Goal: Information Seeking & Learning: Learn about a topic

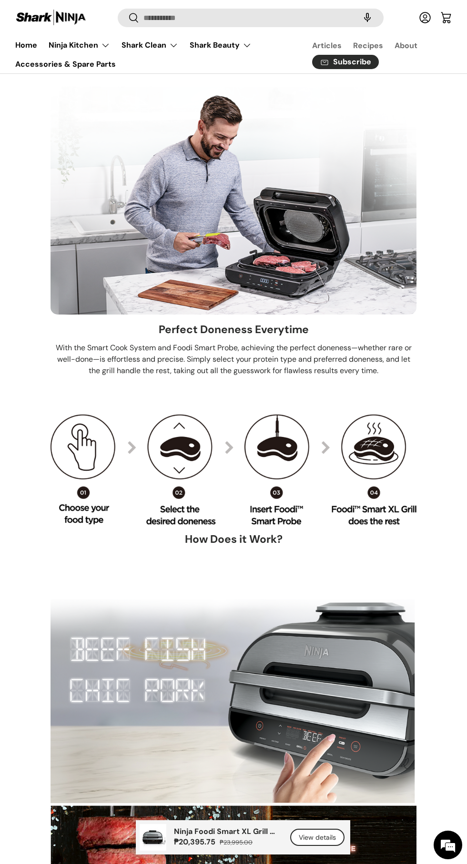
scroll to position [2049, 0]
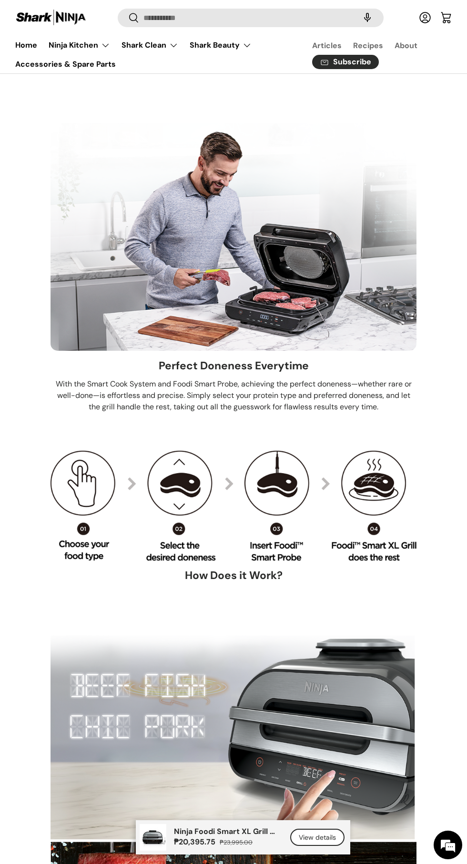
click at [340, 306] on img at bounding box center [234, 237] width 366 height 228
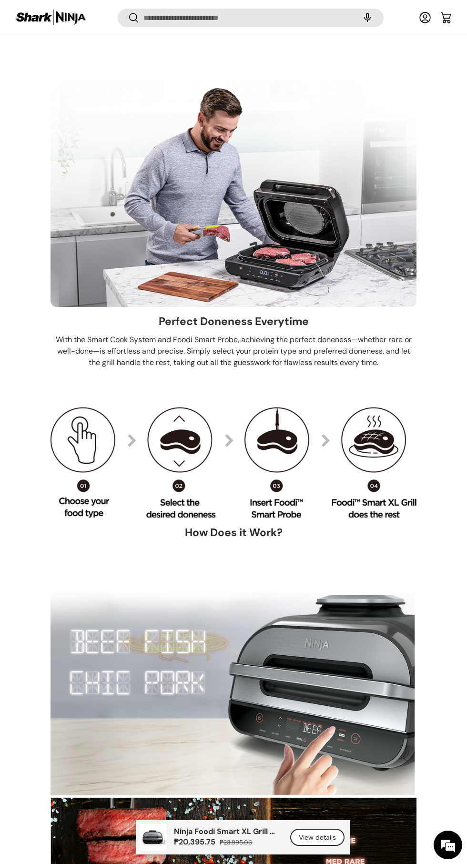
scroll to position [2091, 0]
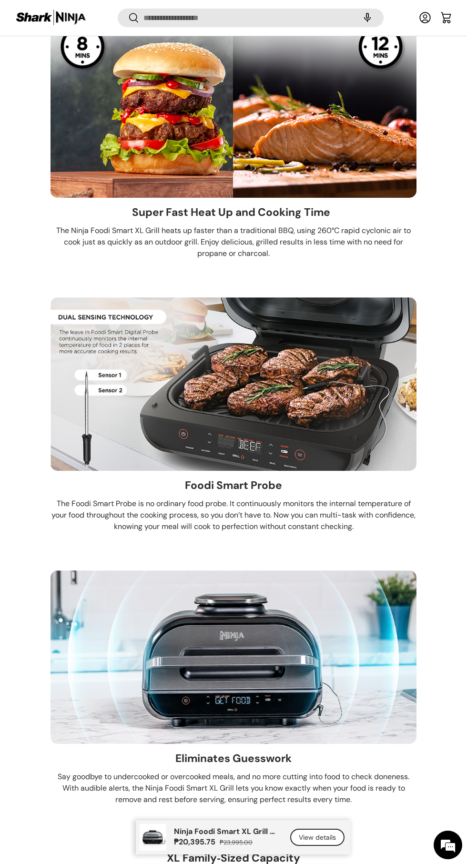
scroll to position [3176, 0]
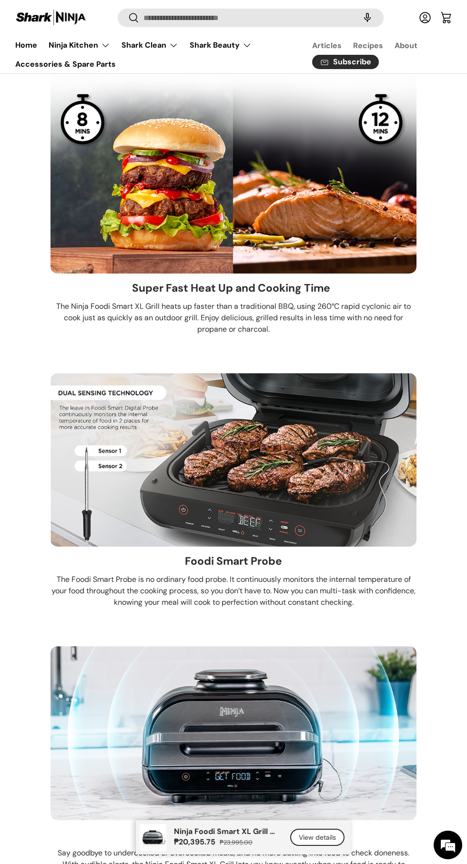
click at [292, 531] on img at bounding box center [234, 459] width 366 height 173
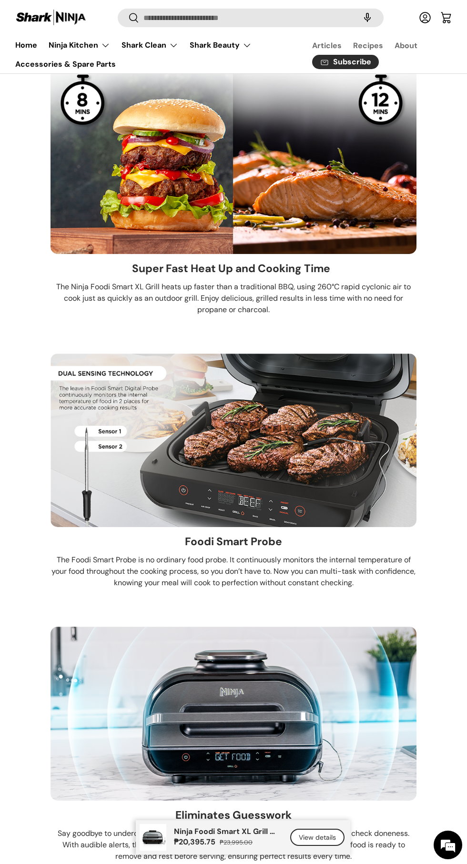
click at [298, 494] on img at bounding box center [234, 440] width 366 height 173
click at [395, 104] on img at bounding box center [234, 148] width 366 height 212
click at [445, 155] on li "Super Fast Heat Up and Cooking Time​ ​ ​ The Ninja Foodi Smart XL Grill heats u…" at bounding box center [233, 182] width 436 height 281
click at [293, 419] on img at bounding box center [234, 440] width 366 height 173
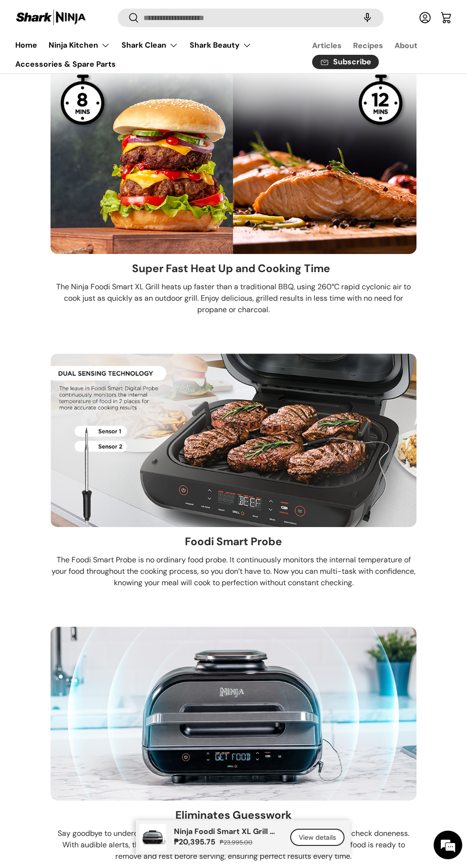
click at [272, 413] on img at bounding box center [234, 440] width 366 height 173
click at [279, 315] on p "The Ninja Foodi Smart XL Grill heats up faster than a traditional BBQ, using 26…" at bounding box center [234, 298] width 366 height 34
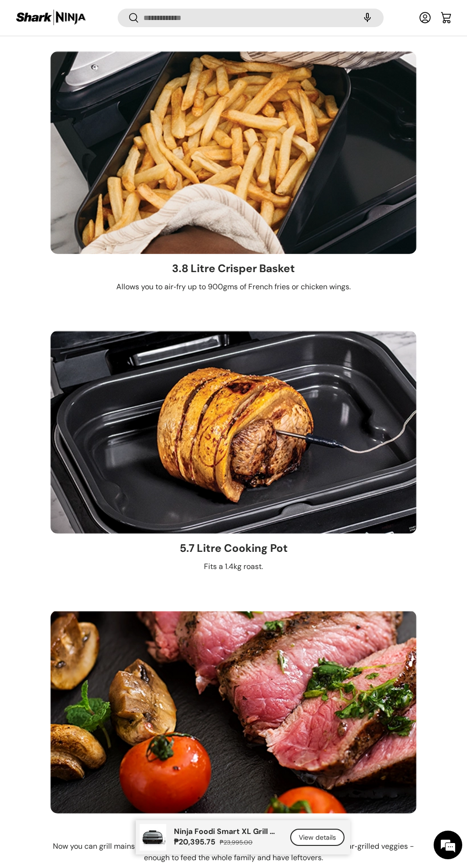
scroll to position [4338, 0]
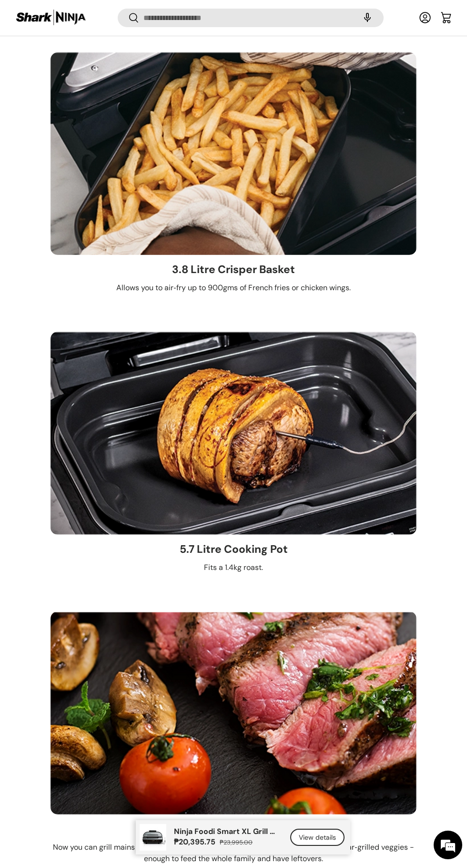
click at [253, 772] on img at bounding box center [234, 712] width 366 height 203
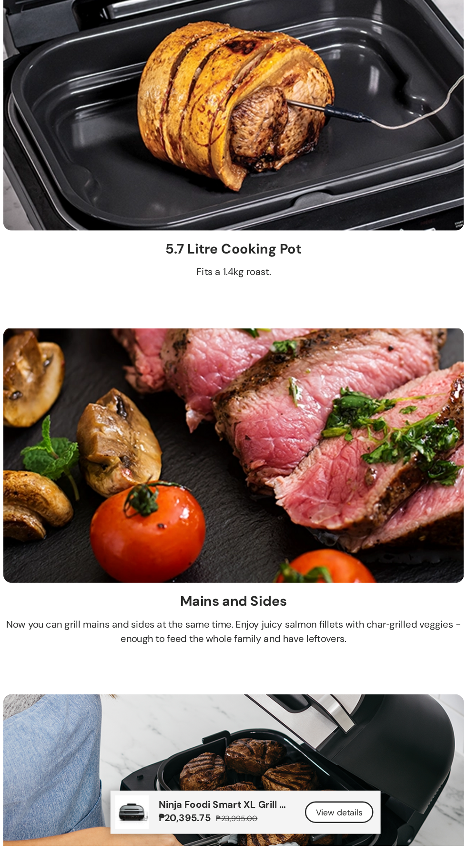
click at [263, 612] on img at bounding box center [234, 553] width 366 height 203
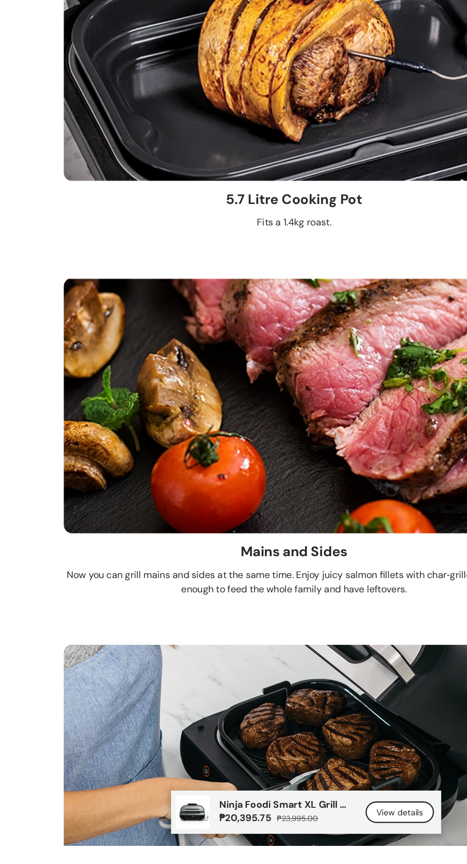
scroll to position [4538, 0]
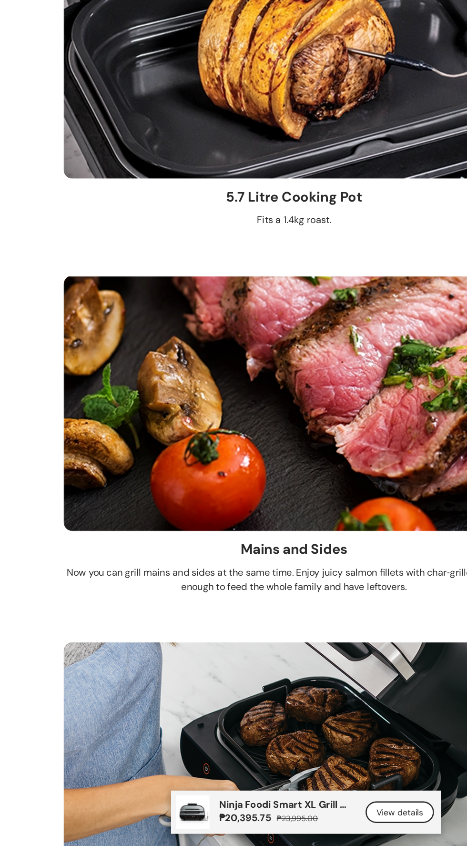
click at [162, 789] on img at bounding box center [234, 793] width 366 height 183
click at [173, 781] on img at bounding box center [234, 793] width 366 height 183
click at [344, 417] on ul "The Large Capacity Grill That Precisely Cooks with Perfect Results​ The Ninja F…" at bounding box center [233, 545] width 436 height 8050
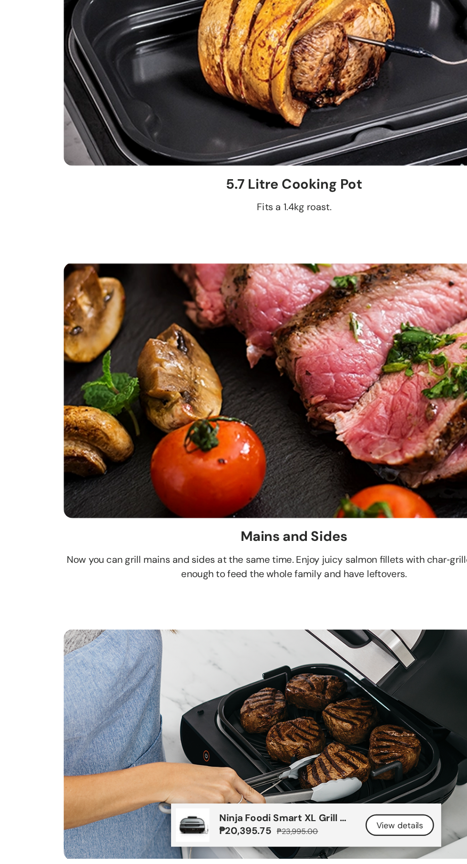
scroll to position [4586, 0]
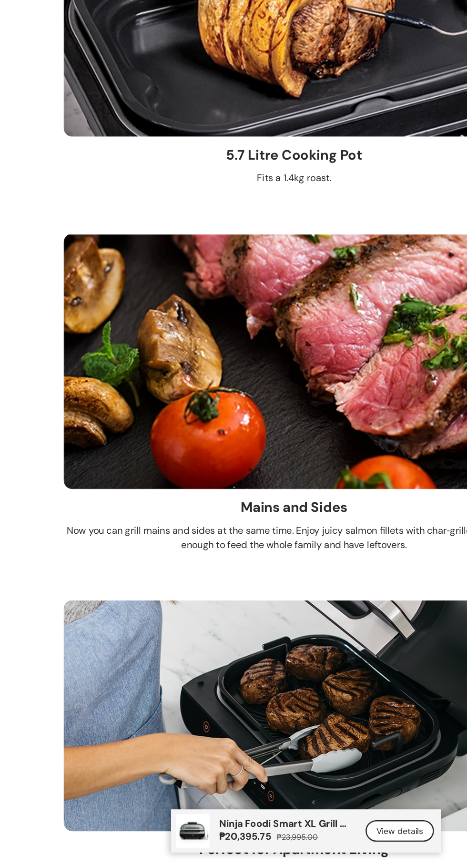
click at [331, 248] on img at bounding box center [234, 184] width 366 height 203
click at [341, 236] on img at bounding box center [234, 184] width 366 height 203
click at [214, 440] on img at bounding box center [234, 464] width 366 height 203
click at [182, 473] on img at bounding box center [234, 464] width 366 height 203
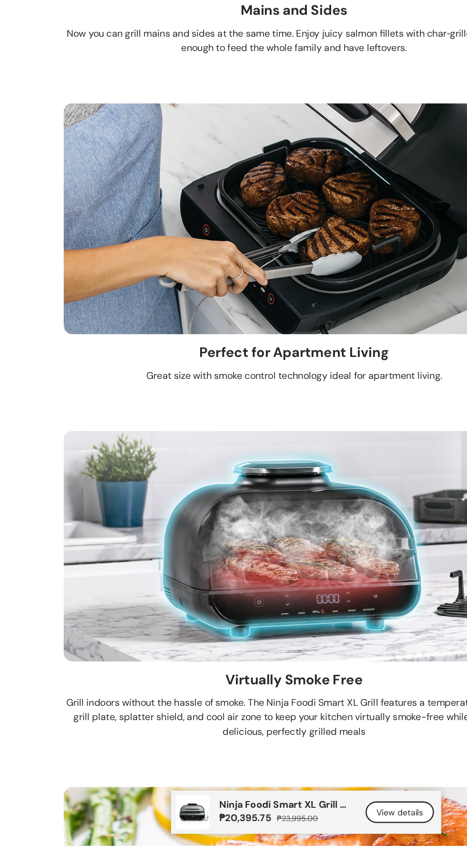
scroll to position [4970, 0]
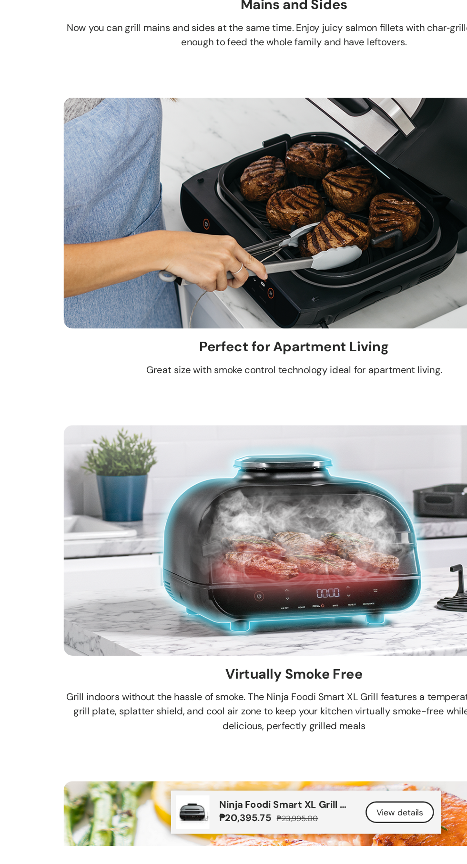
click at [209, 618] on img at bounding box center [234, 621] width 366 height 183
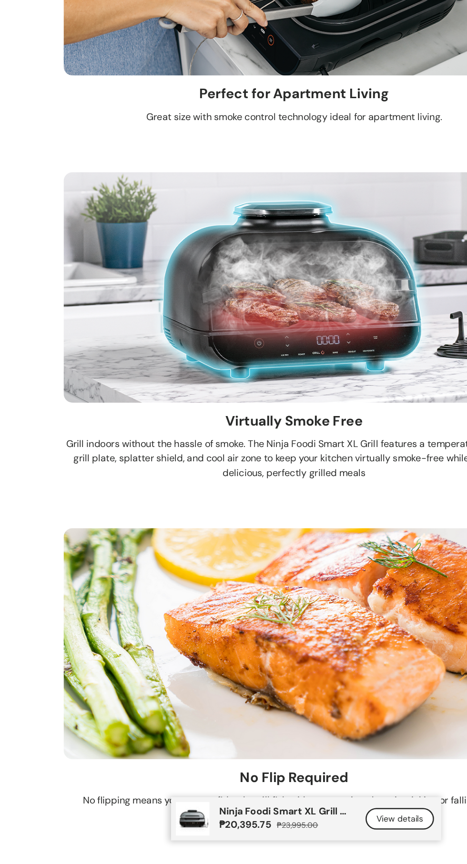
click at [339, 525] on div "Virtually Smoke Free​ Grill indoors without the hassle of smoke. The Ninja Food…" at bounding box center [234, 541] width 366 height 69
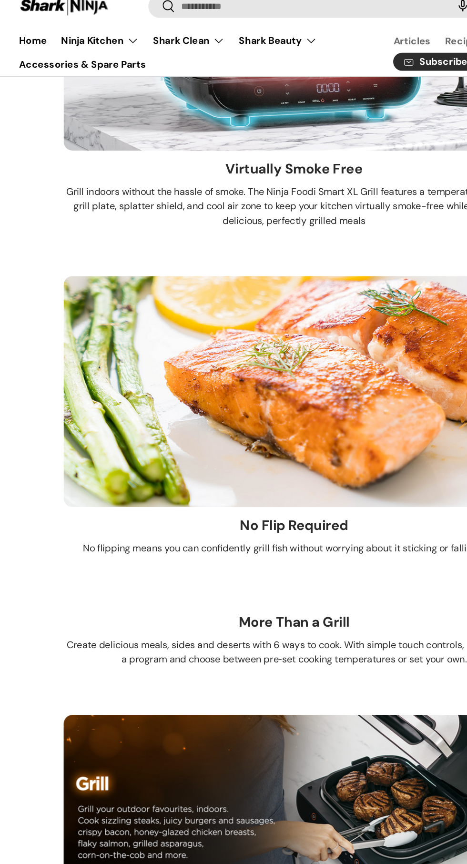
scroll to position [5528, 0]
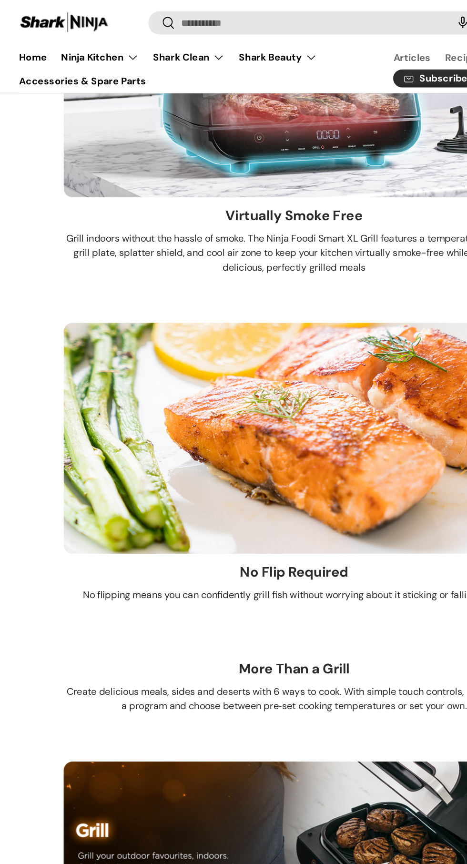
click at [226, 345] on img at bounding box center [234, 348] width 366 height 184
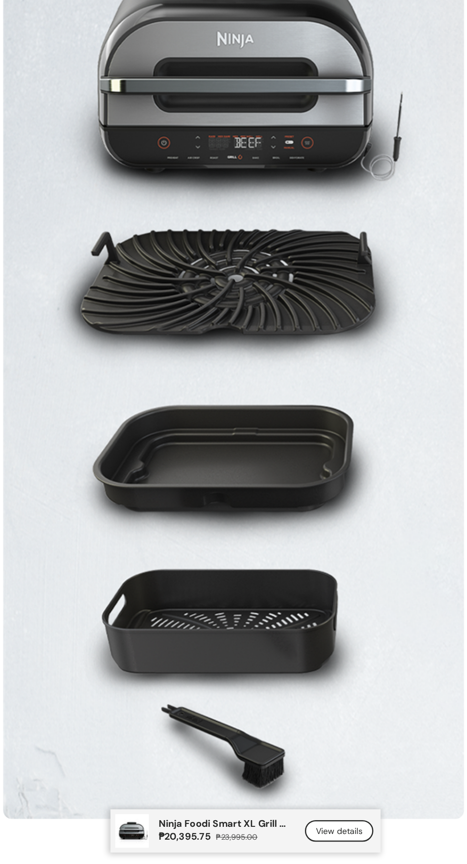
scroll to position [8270, 0]
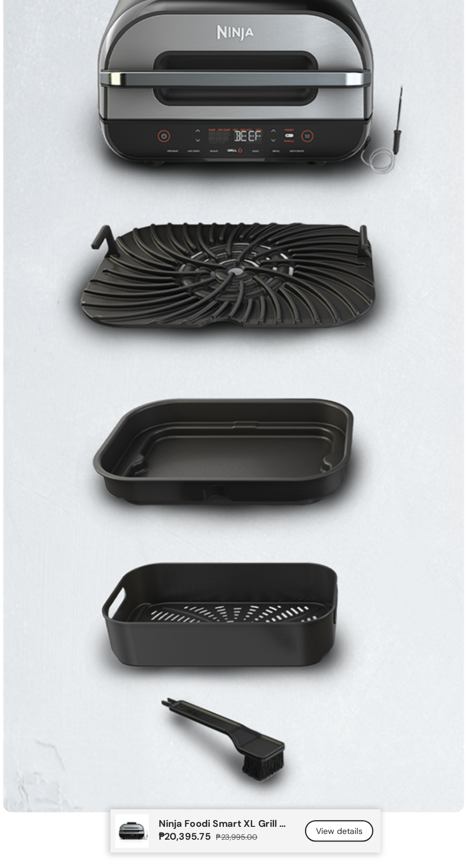
click at [202, 651] on img at bounding box center [234, 455] width 366 height 736
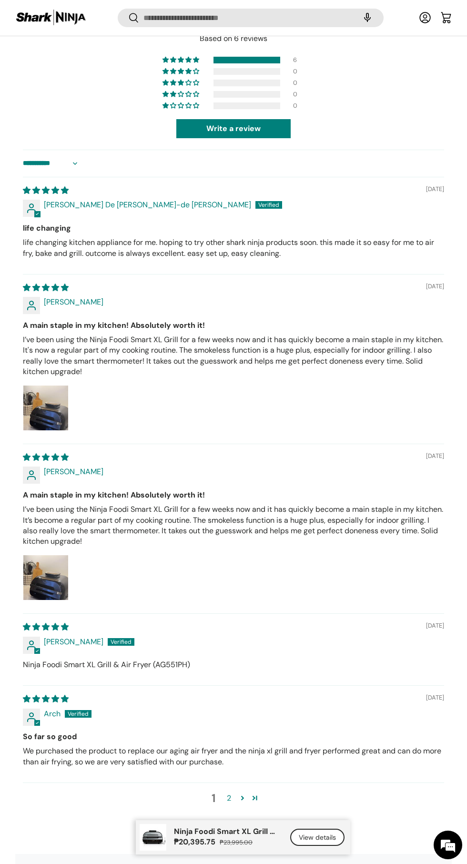
scroll to position [9164, 0]
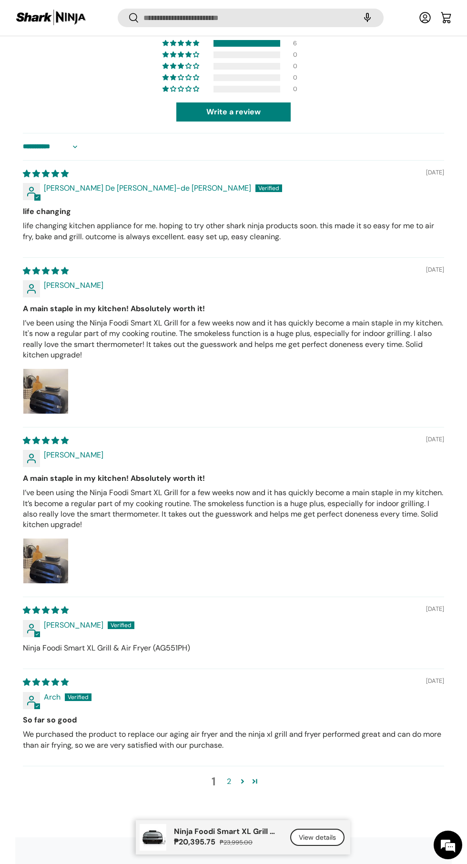
click at [260, 459] on div "[PERSON_NAME]" at bounding box center [233, 455] width 421 height 10
click at [303, 314] on b "A main staple in my kitchen! Absolutely worth it!" at bounding box center [233, 308] width 421 height 10
click at [334, 291] on div "[PERSON_NAME]" at bounding box center [233, 285] width 421 height 10
